Goal: Transaction & Acquisition: Purchase product/service

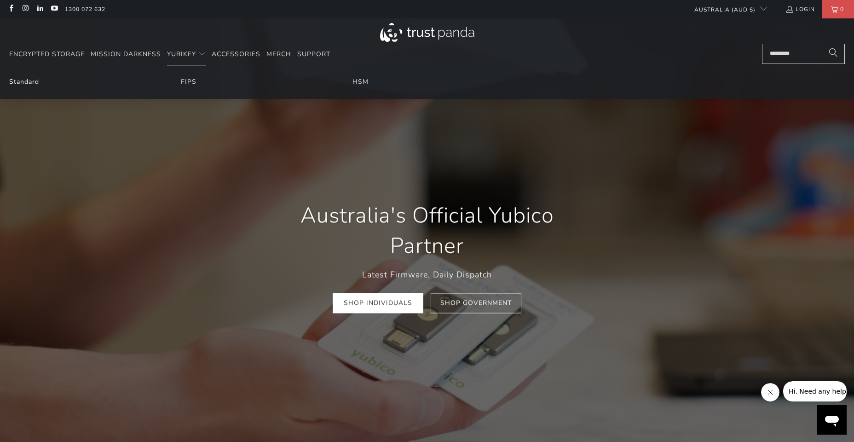
click at [29, 84] on link "Standard" at bounding box center [24, 81] width 30 height 9
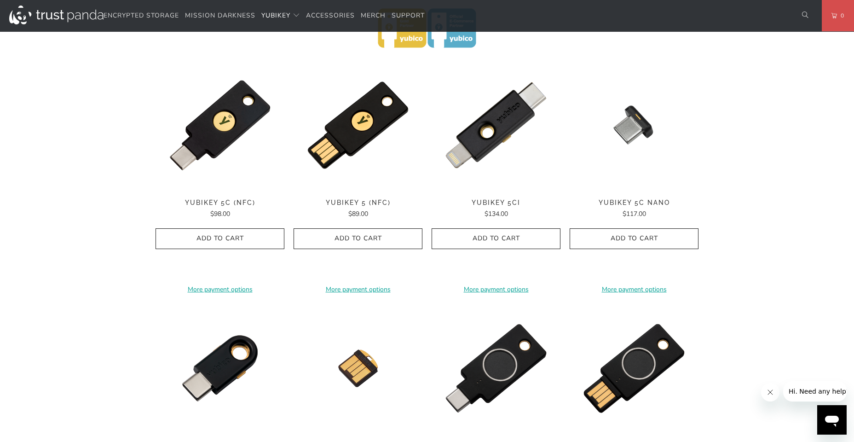
click at [222, 205] on span "YubiKey 5C (NFC)" at bounding box center [220, 203] width 129 height 8
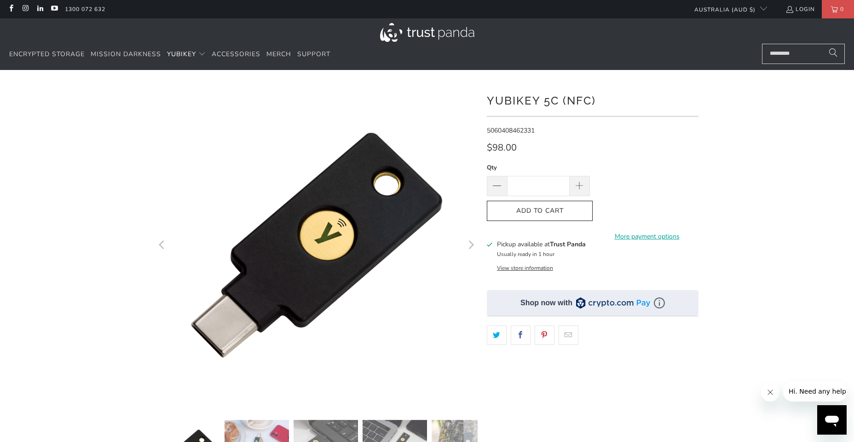
click at [714, 137] on div at bounding box center [427, 316] width 854 height 464
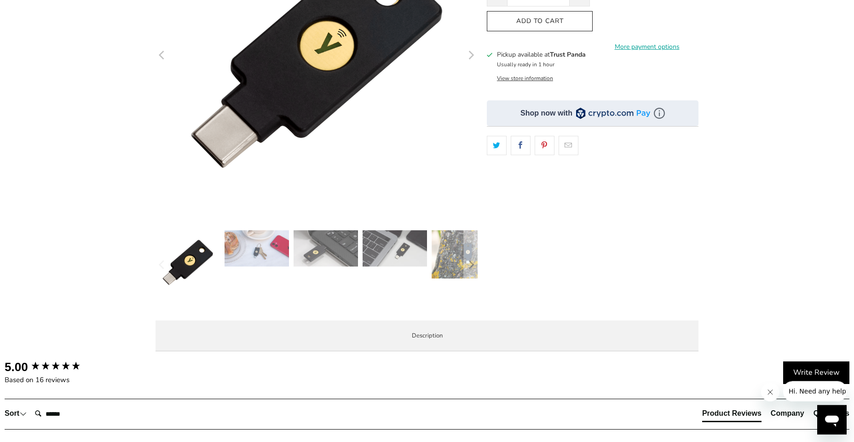
scroll to position [191, 0]
